Goal: Information Seeking & Learning: Learn about a topic

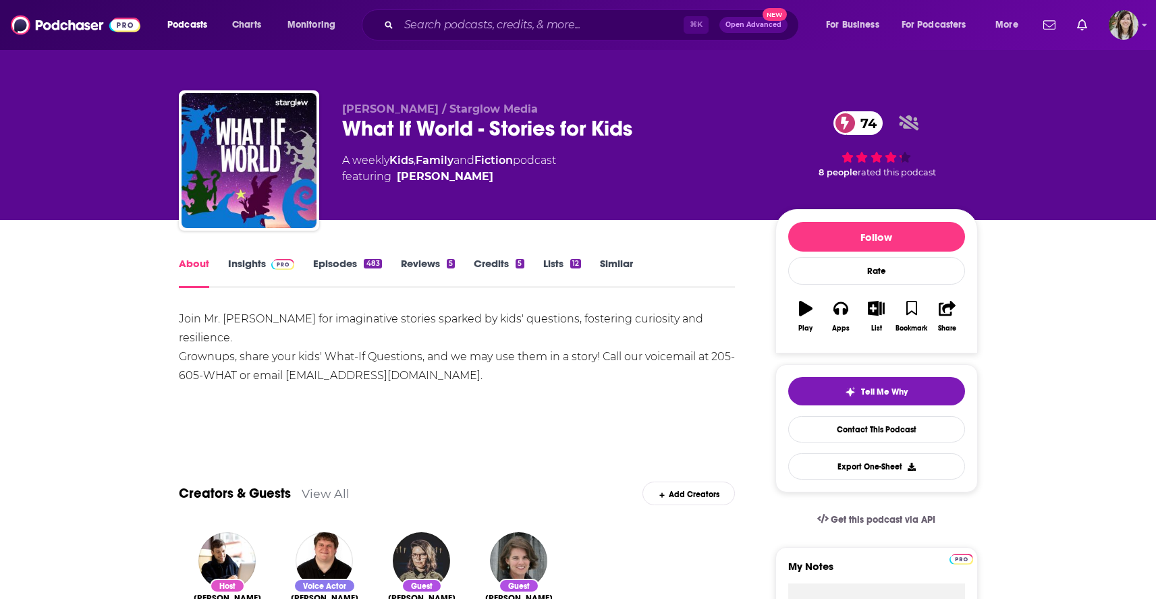
click at [327, 269] on link "Episodes 483" at bounding box center [347, 272] width 68 height 31
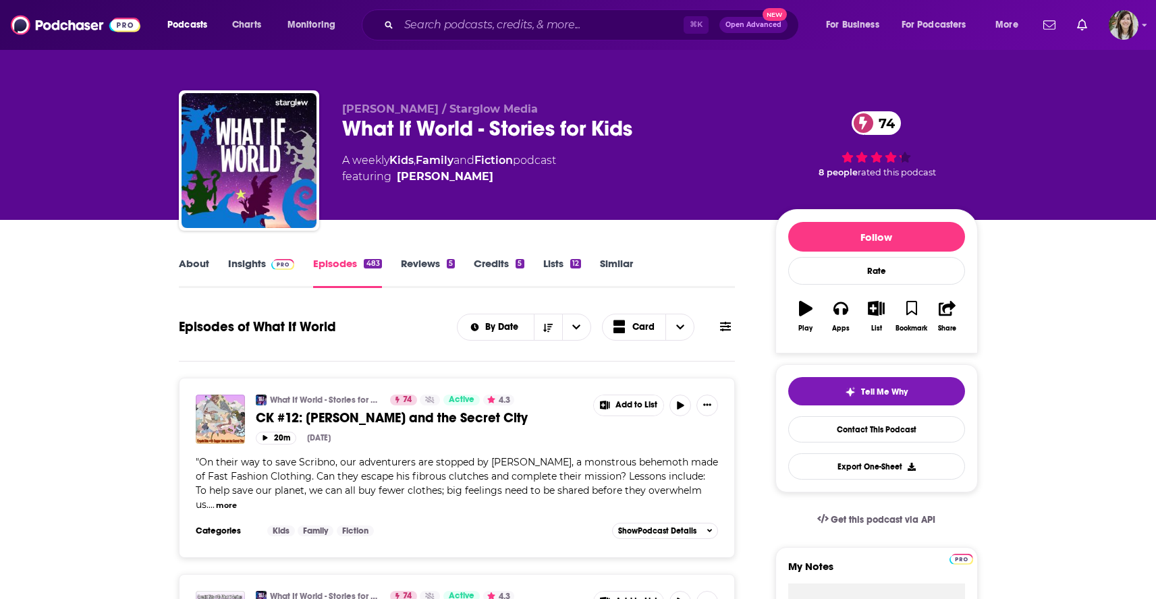
click at [240, 270] on link "Insights" at bounding box center [261, 272] width 67 height 31
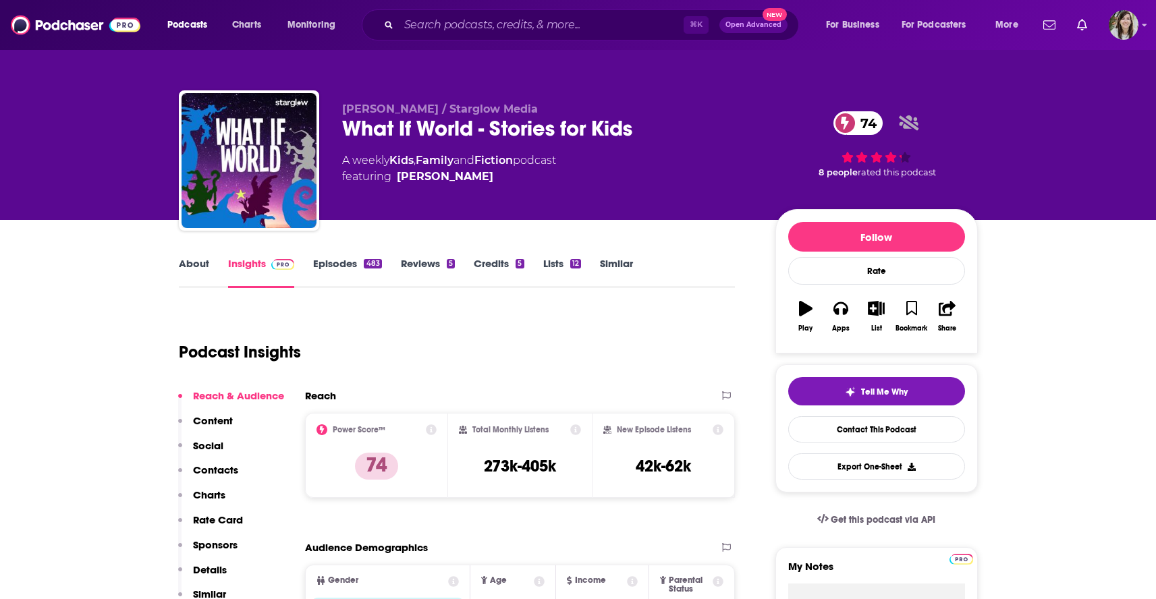
click at [342, 265] on link "Episodes 483" at bounding box center [347, 272] width 68 height 31
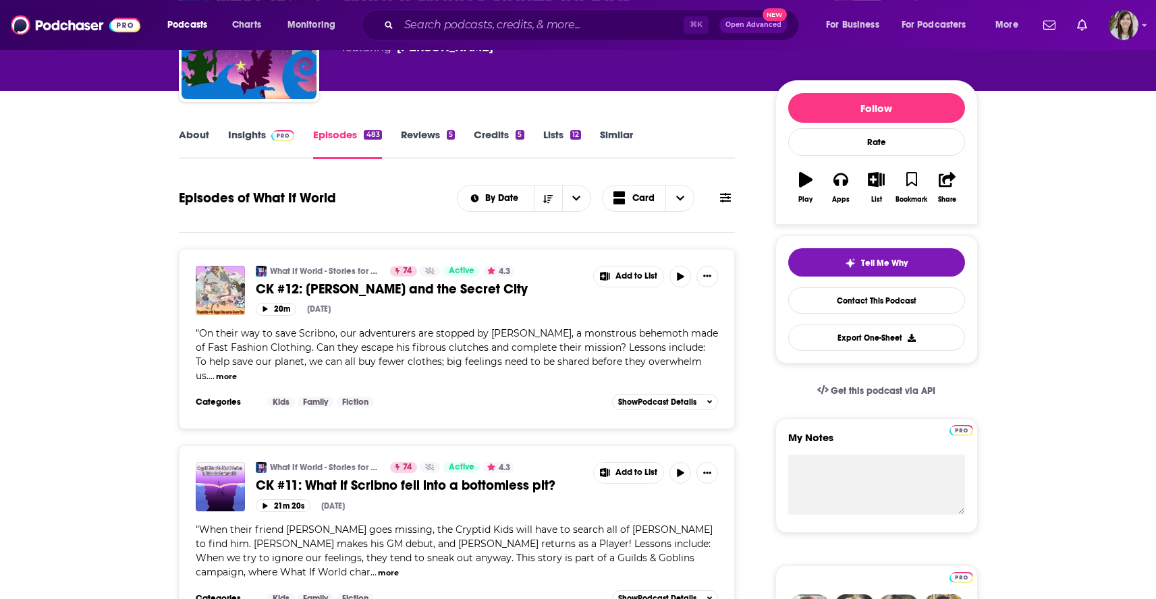
scroll to position [140, 0]
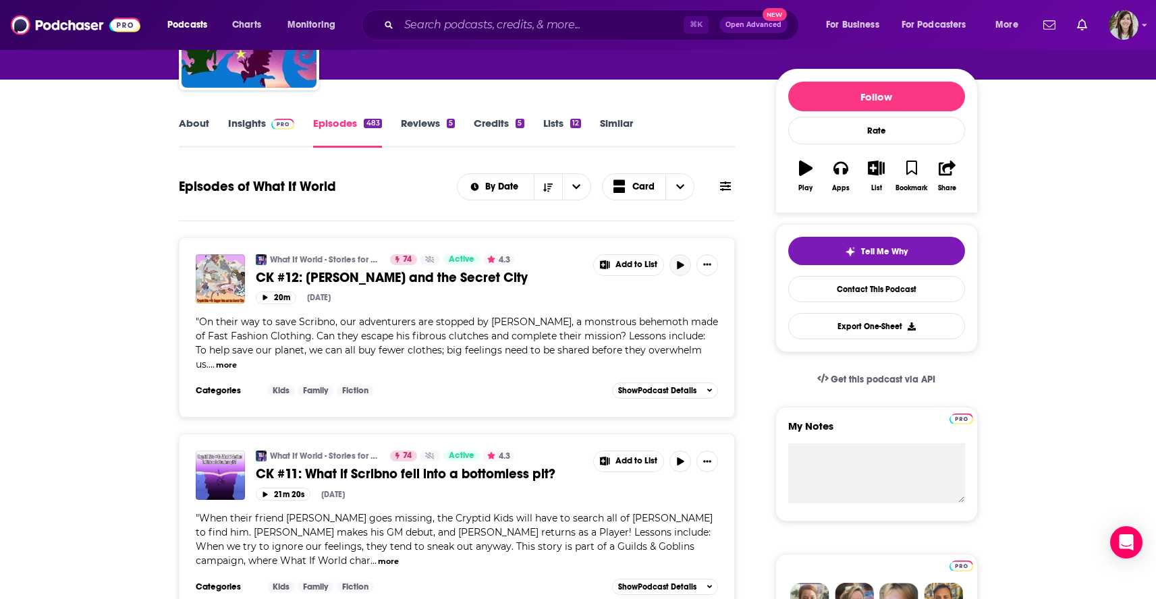
click at [682, 265] on icon "button" at bounding box center [680, 265] width 7 height 8
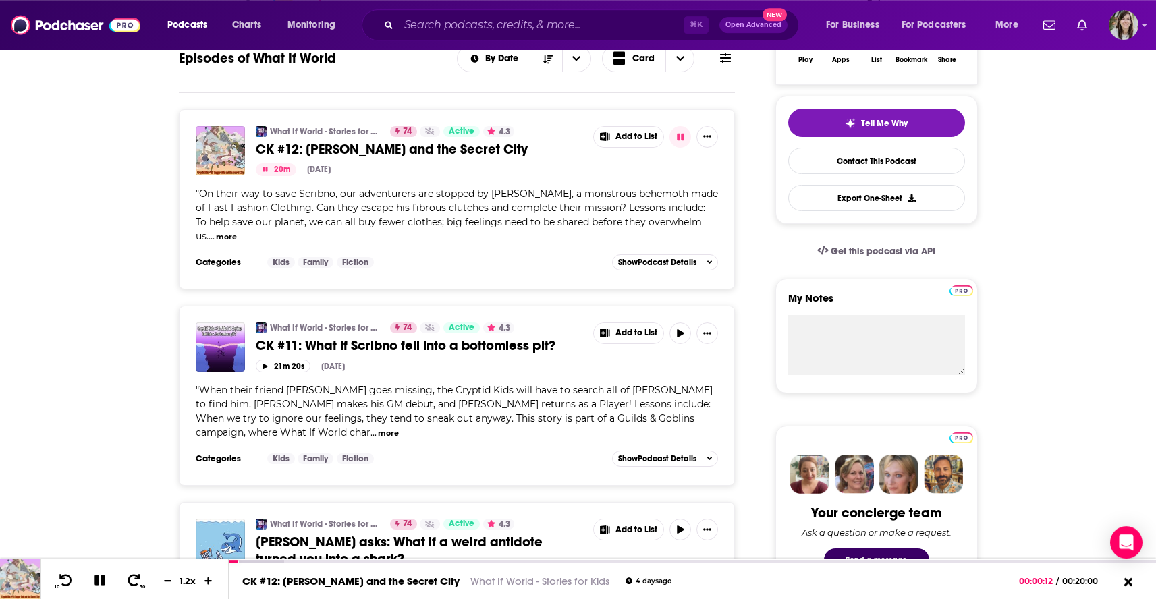
scroll to position [97, 0]
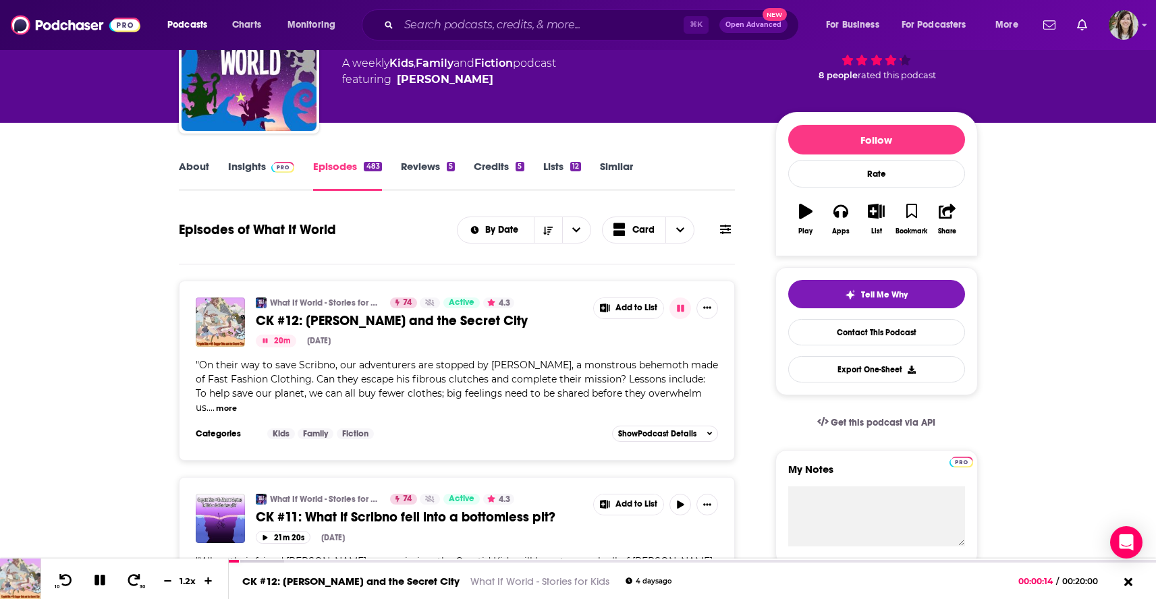
click at [216, 411] on button "more" at bounding box center [226, 408] width 21 height 11
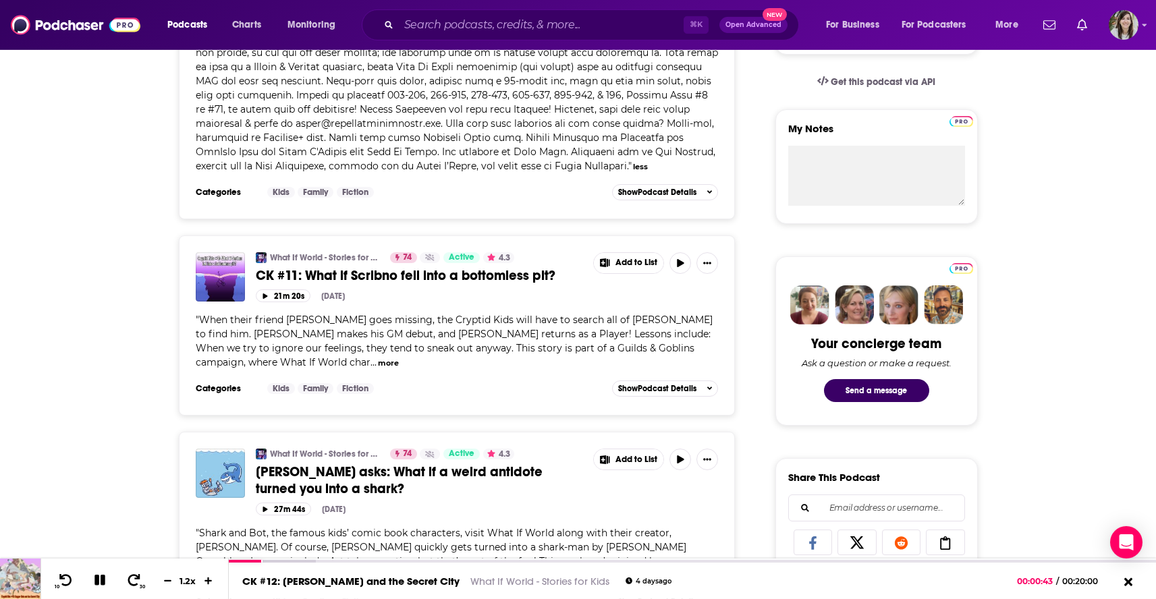
scroll to position [562, 0]
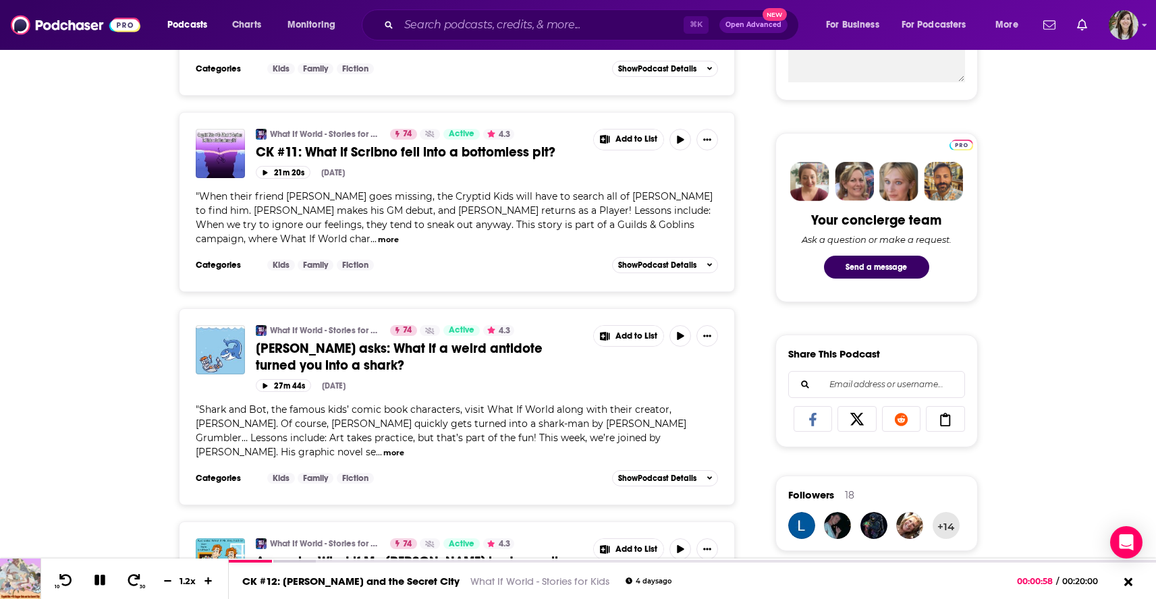
click at [404, 447] on button "more" at bounding box center [393, 452] width 21 height 11
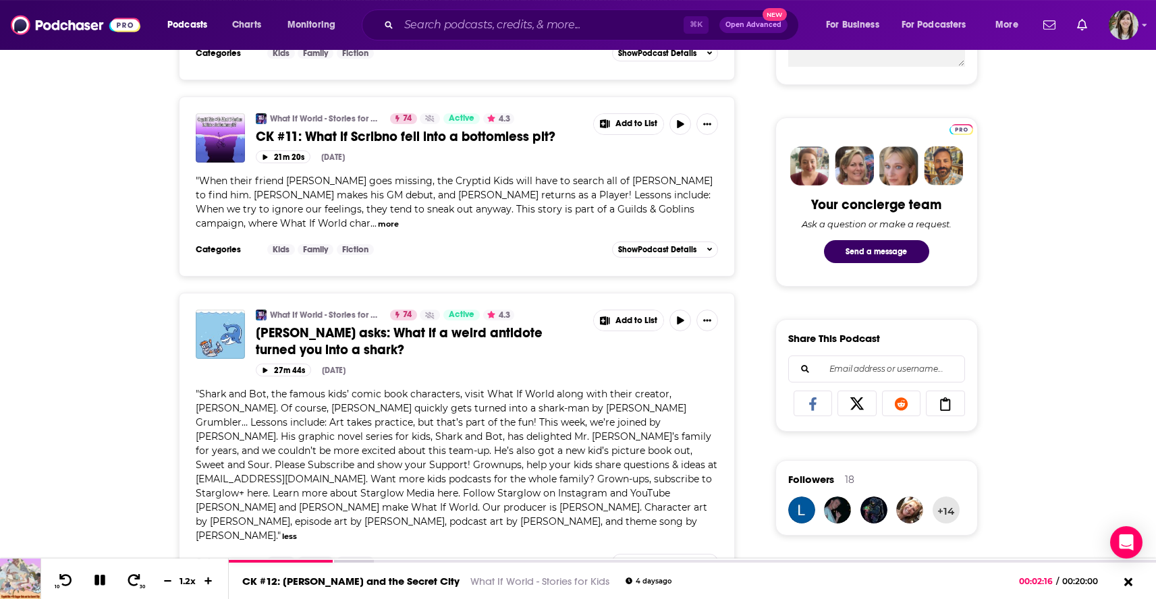
scroll to position [551, 0]
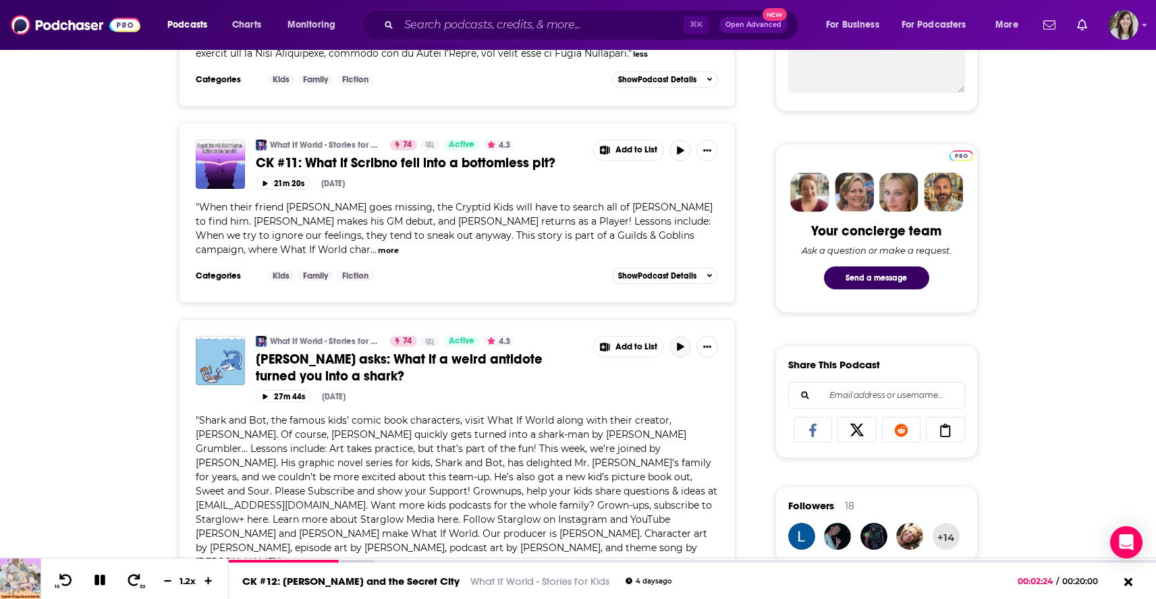
click at [681, 343] on icon "button" at bounding box center [680, 347] width 7 height 8
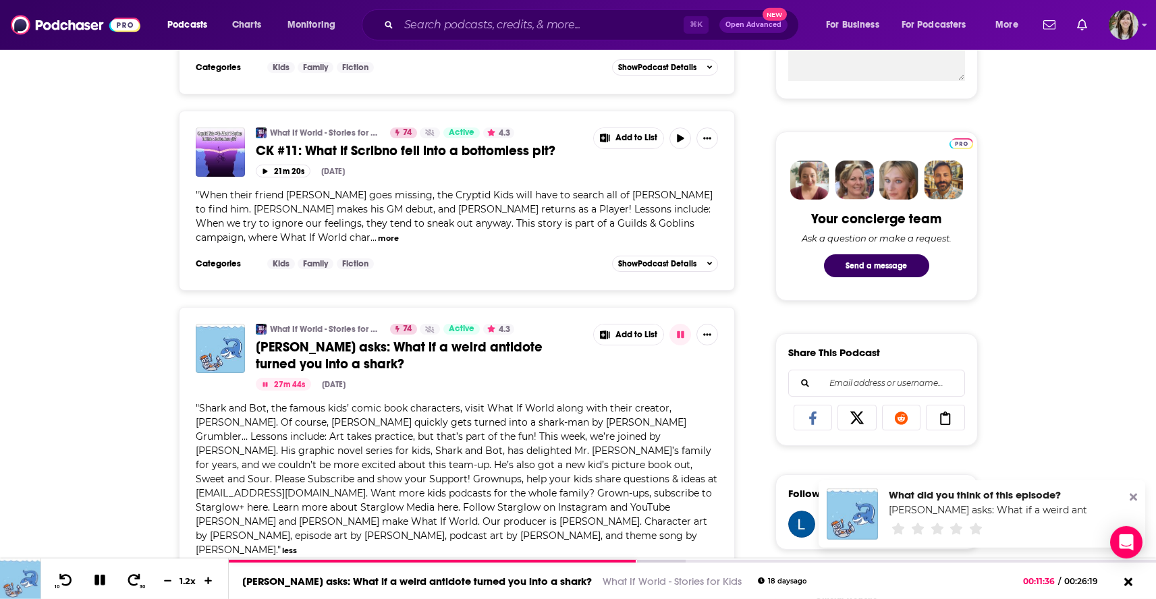
scroll to position [616, 0]
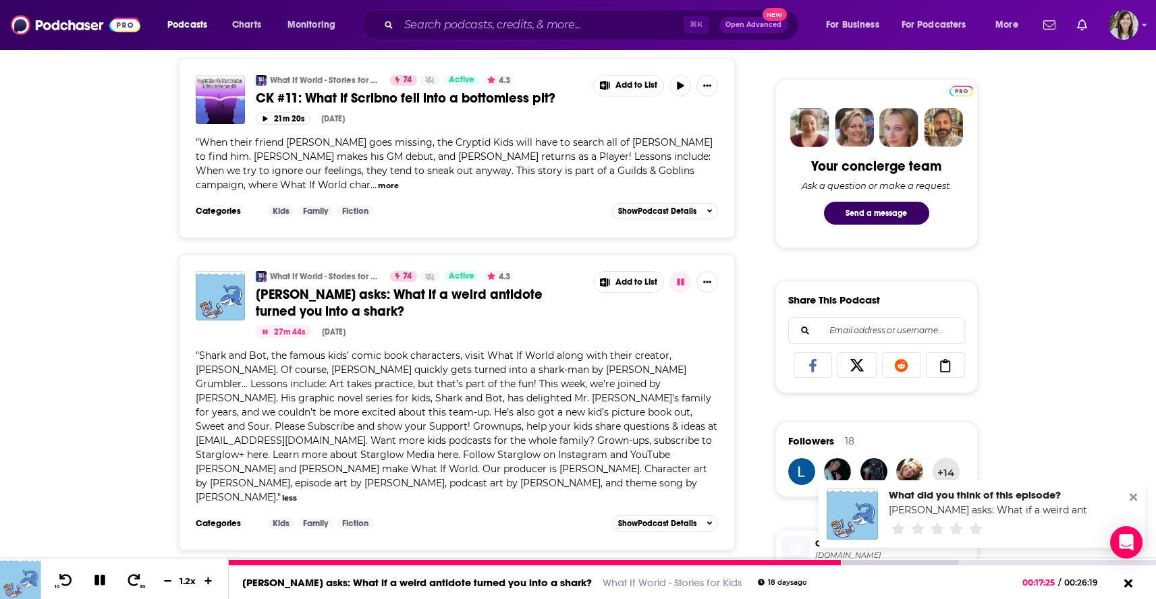
click at [94, 578] on icon at bounding box center [99, 580] width 11 height 11
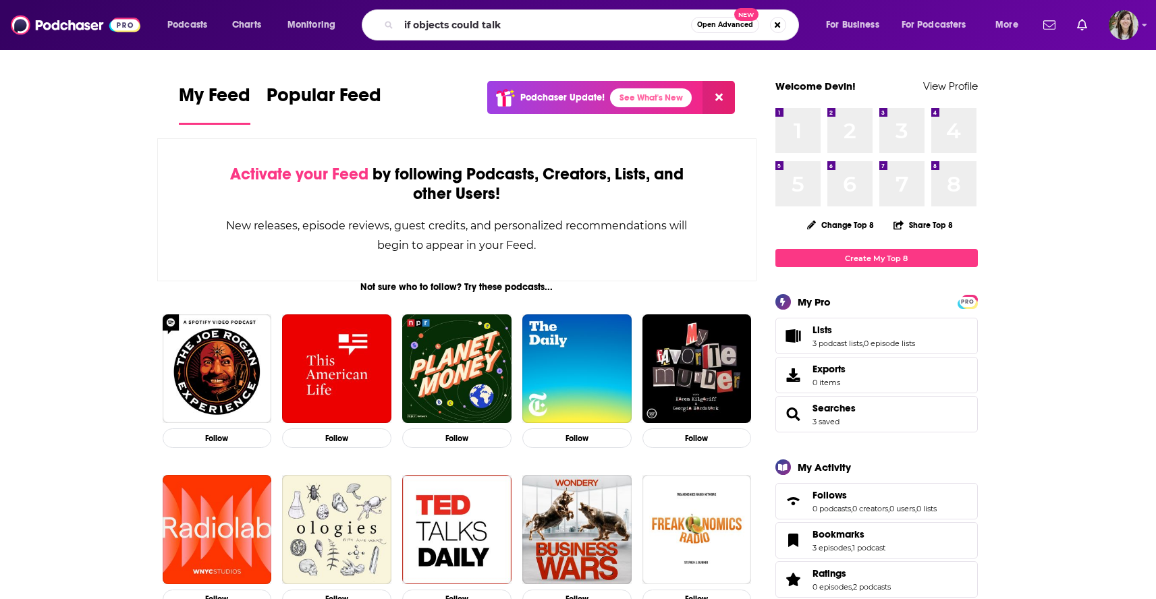
type input "if objects could talk"
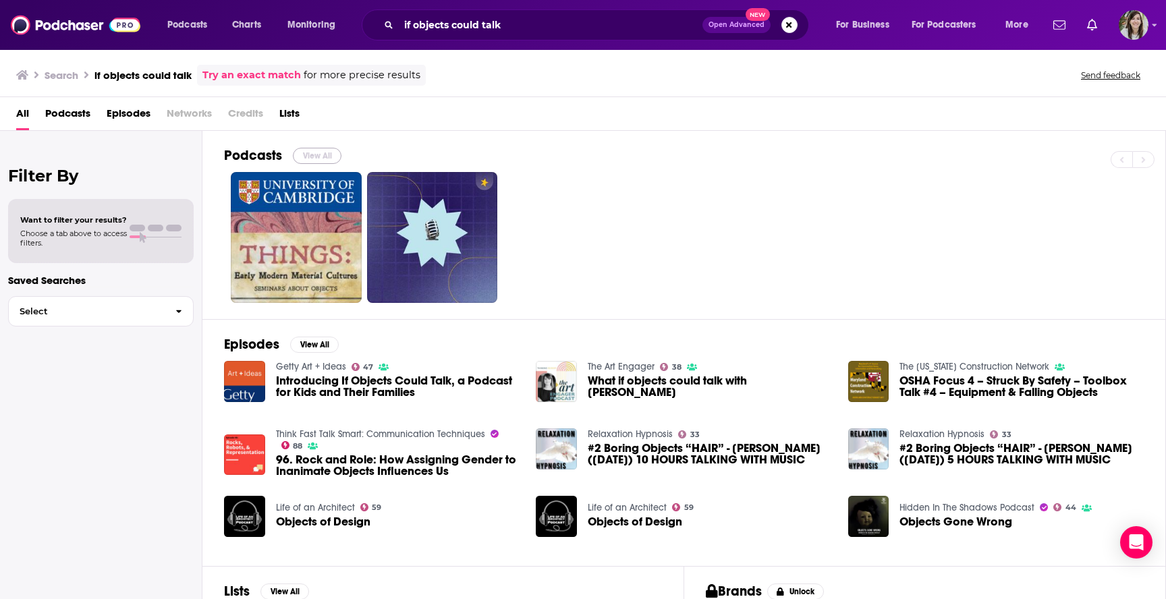
click at [312, 153] on button "View All" at bounding box center [317, 156] width 49 height 16
